Goal: Register for event/course

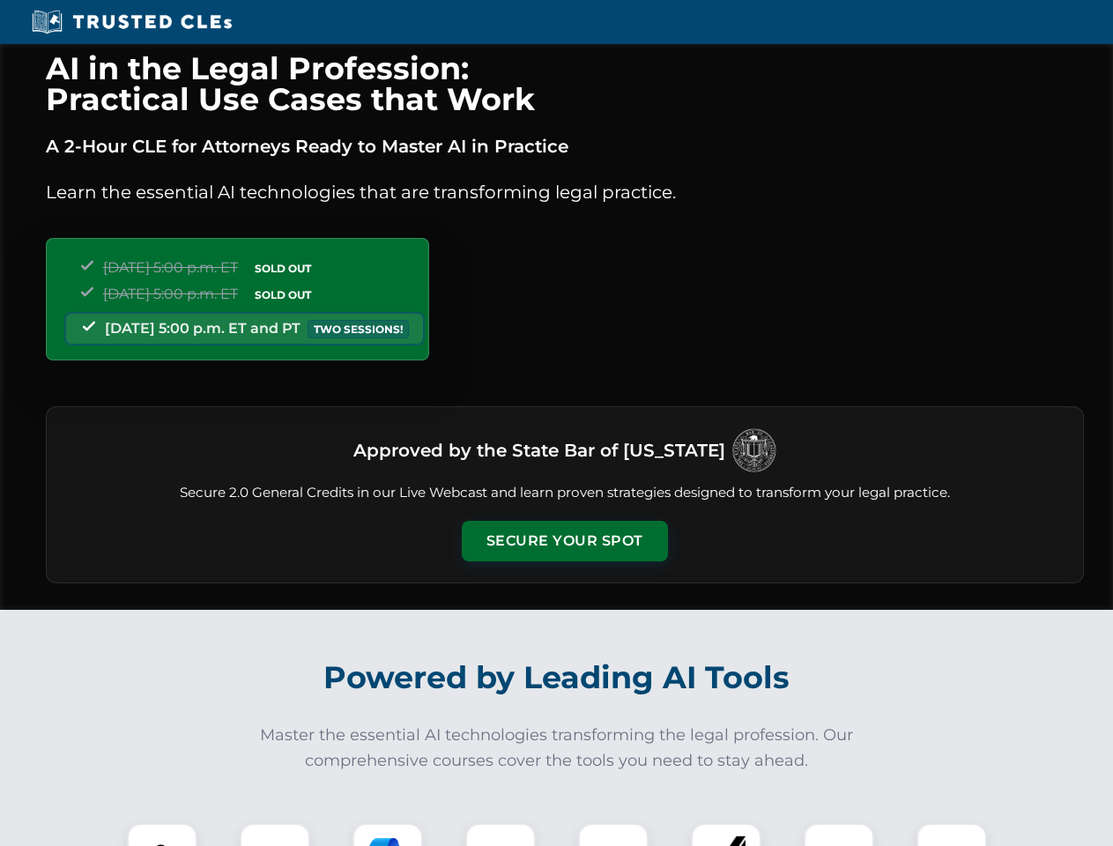
click at [564, 541] on button "Secure Your Spot" at bounding box center [565, 541] width 206 height 41
click at [162, 835] on img at bounding box center [162, 858] width 51 height 51
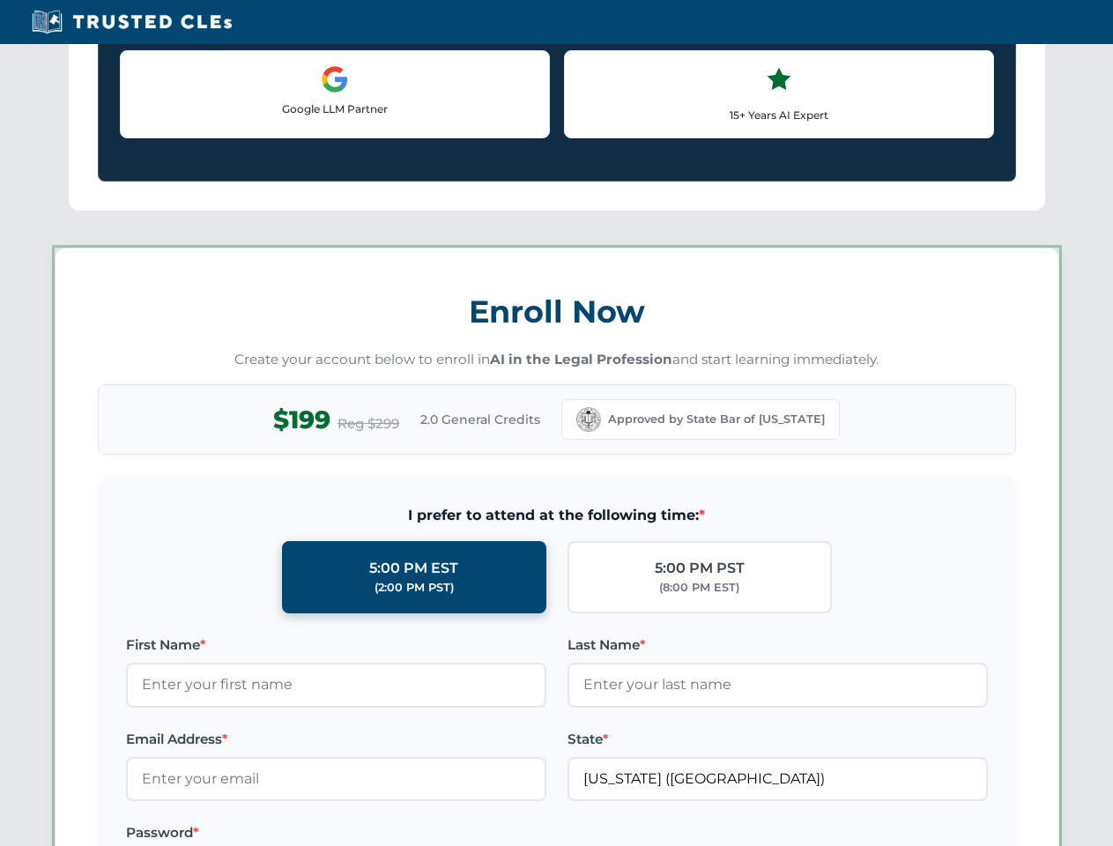
click at [388, 835] on label "Password *" at bounding box center [336, 832] width 420 height 21
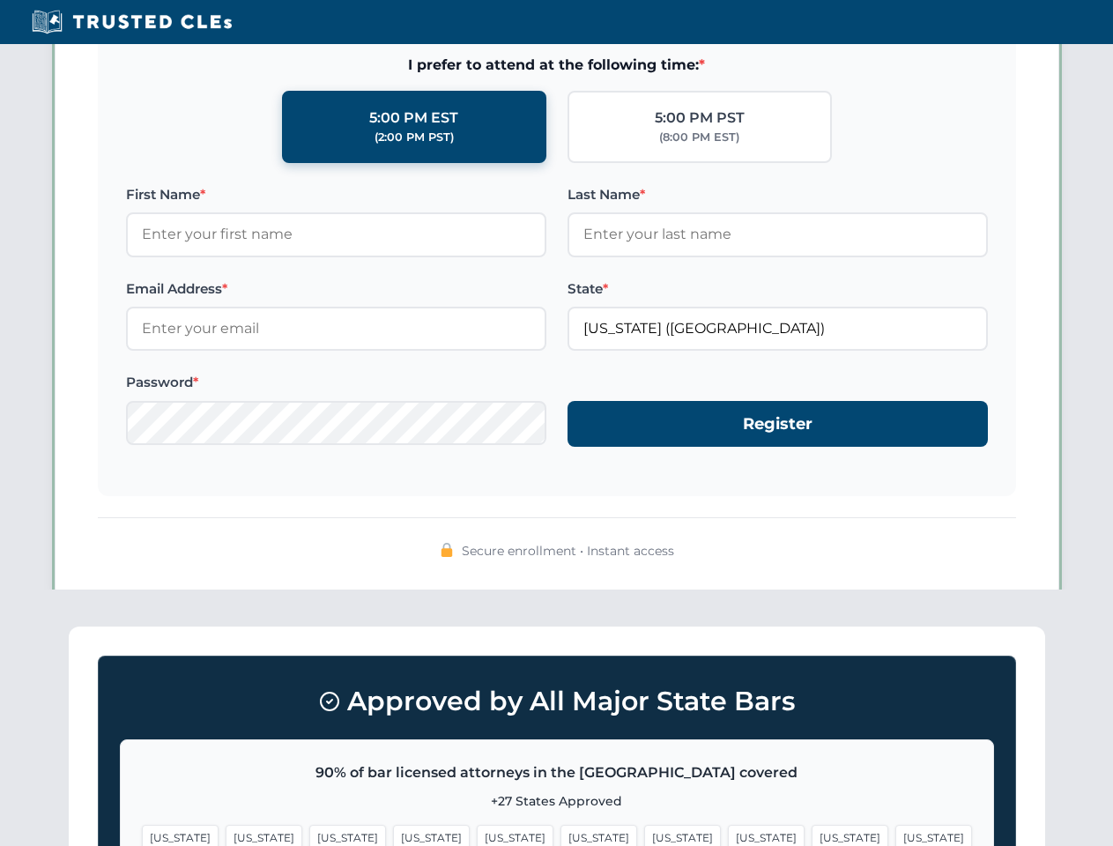
click at [812, 835] on span "[US_STATE]" at bounding box center [850, 838] width 77 height 26
